Goal: Task Accomplishment & Management: Complete application form

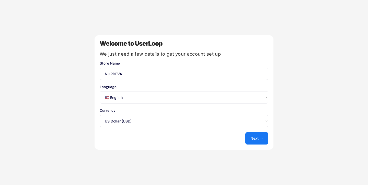
select select ""en""
select select ""1348695171700984260__LOOKUP__1635527639547x175194367885836100""
click at [207, 98] on select "Select an option... 🇺🇸 English 🇫🇷 Français 🇩🇪 Deutsch 🇪🇸 Español" at bounding box center [184, 97] width 169 height 12
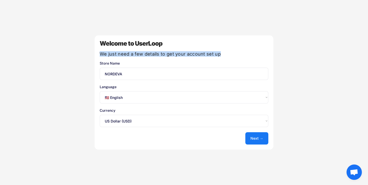
drag, startPoint x: 100, startPoint y: 53, endPoint x: 221, endPoint y: 55, distance: 121.4
click at [221, 55] on div "We just need a few details to get your account set up" at bounding box center [184, 54] width 169 height 5
copy div "We just need a few details to get your account set up"
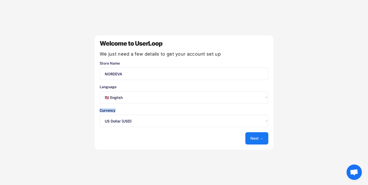
drag, startPoint x: 99, startPoint y: 110, endPoint x: 117, endPoint y: 112, distance: 18.3
click at [117, 112] on div "Welcome to UserLoop We just need a few details to get your account set up Store…" at bounding box center [184, 92] width 179 height 114
copy div "Currency"
click at [138, 98] on select "Select an option... 🇺🇸 English 🇫🇷 Français 🇩🇪 Deutsch 🇪🇸 Español" at bounding box center [184, 97] width 169 height 12
click at [100, 91] on select "Select an option... 🇺🇸 English 🇫🇷 Français 🇩🇪 Deutsch 🇪🇸 Español" at bounding box center [184, 97] width 169 height 12
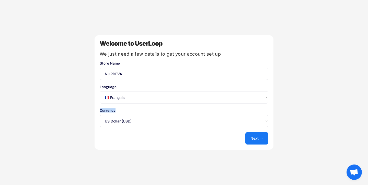
click at [139, 99] on select "Select an option... 🇺🇸 English 🇫🇷 Français 🇩🇪 Deutsch 🇪🇸 Español" at bounding box center [184, 97] width 169 height 12
select select ""en""
click at [100, 91] on select "Select an option... 🇺🇸 English 🇫🇷 Français 🇩🇪 Deutsch 🇪🇸 Español" at bounding box center [184, 97] width 169 height 12
click at [286, 151] on div "Welcome to UserLoop We just need a few details to get your account set up Store…" at bounding box center [184, 92] width 368 height 185
click at [257, 137] on button "Next →" at bounding box center [256, 138] width 23 height 12
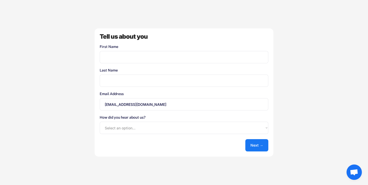
click at [131, 54] on input "input" at bounding box center [184, 57] width 169 height 12
type input "[PERSON_NAME]"
type input "Sissoko"
click at [116, 127] on select "Select an option... Shopify App Store Google UserLoop Blog Referred by a friend…" at bounding box center [184, 127] width 169 height 12
select select ""reffered_by_a_friend""
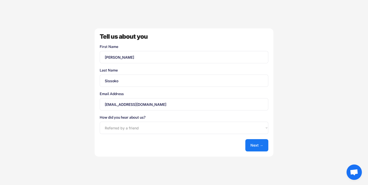
click at [100, 121] on select "Select an option... Shopify App Store Google UserLoop Blog Referred by a friend…" at bounding box center [184, 127] width 169 height 12
click at [254, 145] on button "Next →" at bounding box center [256, 145] width 23 height 12
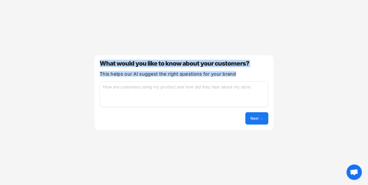
drag, startPoint x: 100, startPoint y: 63, endPoint x: 235, endPoint y: 77, distance: 135.7
click at [235, 77] on div "What would you like to know about your customers? This helps our AI suggest the…" at bounding box center [184, 92] width 179 height 74
copy div "What would you like to know about your customers? This helps our AI suggest the…"
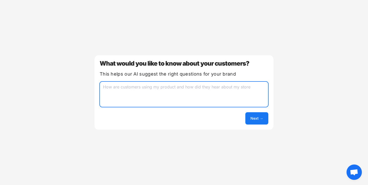
click at [146, 94] on textarea at bounding box center [184, 94] width 169 height 26
paste textarea "all the difficulties that customers will report and the brakes that prevent cus…"
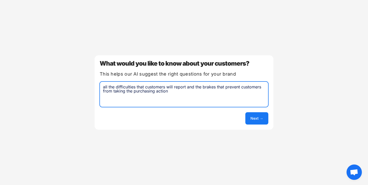
type textarea "all the difficulties that customers will report and the brakes that prevent cus…"
click at [259, 117] on button "Next →" at bounding box center [256, 118] width 23 height 12
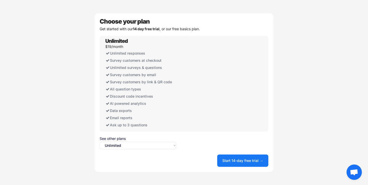
click at [161, 146] on select "Select an option... Unlimited Free" at bounding box center [138, 145] width 77 height 8
select select ""free0""
click at [100, 141] on select "Select an option... Unlimited Free" at bounding box center [138, 145] width 77 height 8
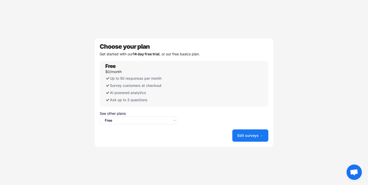
click at [253, 135] on button "Edit surveys →" at bounding box center [250, 135] width 36 height 12
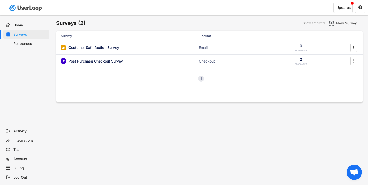
click at [203, 79] on div "1" at bounding box center [201, 79] width 6 height 4
click at [12, 158] on div "Account" at bounding box center [26, 158] width 46 height 9
select select ""en""
select select ""1_week""
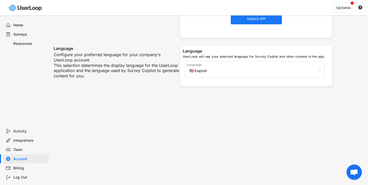
scroll to position [213, 0]
click at [254, 68] on select "🇺🇸 English 🇫🇷 Français 🇩🇪 Deutsch 🇪🇸 Español" at bounding box center [255, 70] width 134 height 8
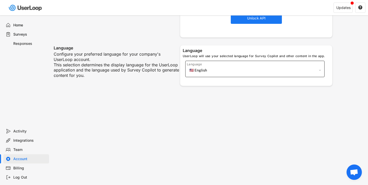
select select ""fr""
click at [188, 66] on select "🇺🇸 English 🇫🇷 Français 🇩🇪 Deutsch 🇪🇸 Español" at bounding box center [255, 70] width 134 height 8
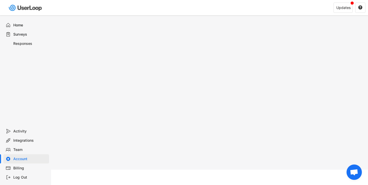
scroll to position [0, 0]
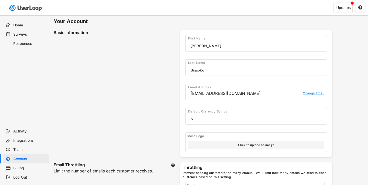
select select ""1_week""
select select ""fr""
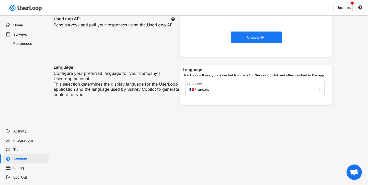
scroll to position [197, 0]
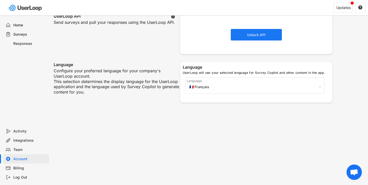
click at [207, 87] on select "🇺🇸 English 🇫🇷 Français 🇩🇪 Deutsch 🇪🇸 Español" at bounding box center [255, 87] width 134 height 8
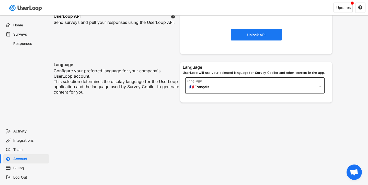
click at [188, 83] on select "🇺🇸 English 🇫🇷 Français 🇩🇪 Deutsch 🇪🇸 Español" at bounding box center [255, 87] width 134 height 8
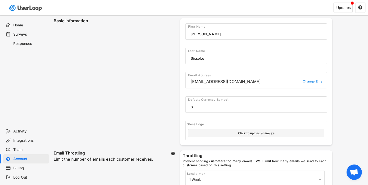
scroll to position [0, 0]
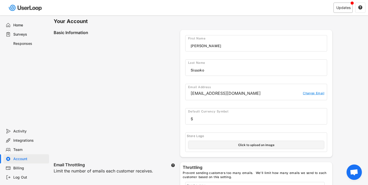
click at [345, 9] on div "Updates" at bounding box center [343, 8] width 14 height 4
click at [344, 8] on div "Updates" at bounding box center [343, 8] width 14 height 4
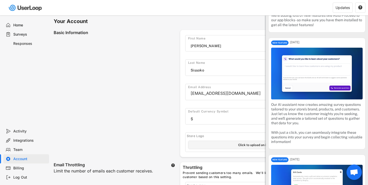
scroll to position [568, 0]
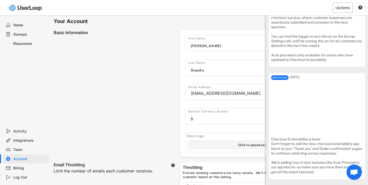
click at [341, 9] on div "Updates" at bounding box center [343, 8] width 14 height 4
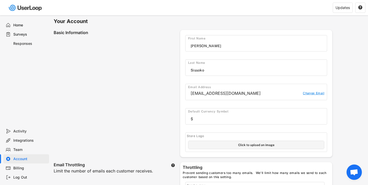
click at [9, 25] on icon at bounding box center [8, 24] width 5 height 5
